Goal: Book appointment/travel/reservation

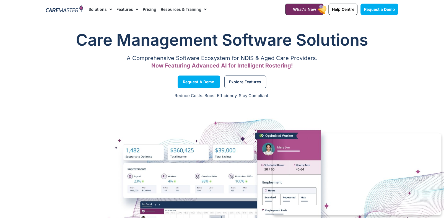
click at [63, 8] on img at bounding box center [64, 9] width 37 height 8
click at [67, 192] on div at bounding box center [222, 200] width 444 height 138
